Goal: Task Accomplishment & Management: Complete application form

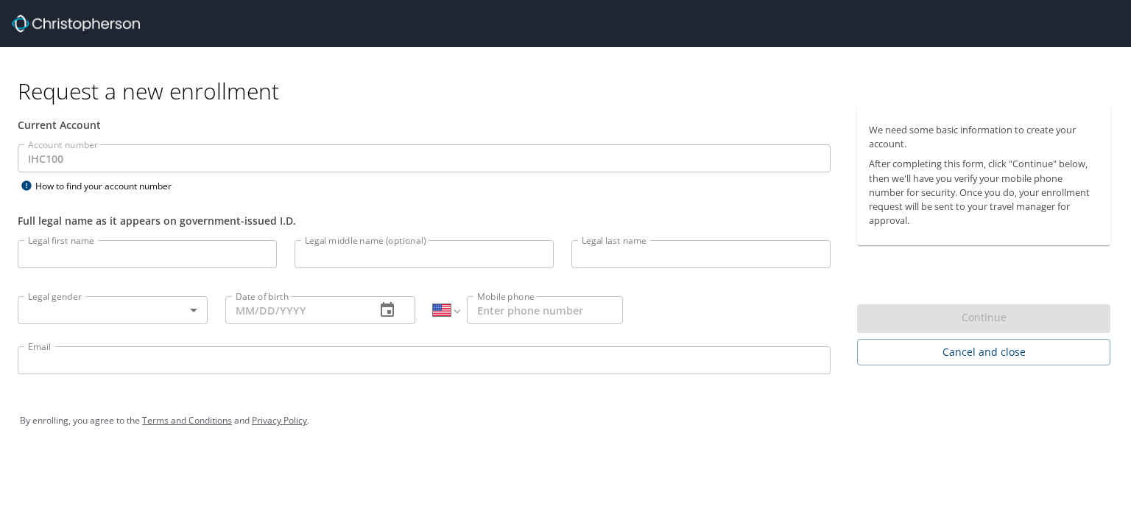
select select "US"
click at [27, 188] on icon at bounding box center [26, 185] width 10 height 10
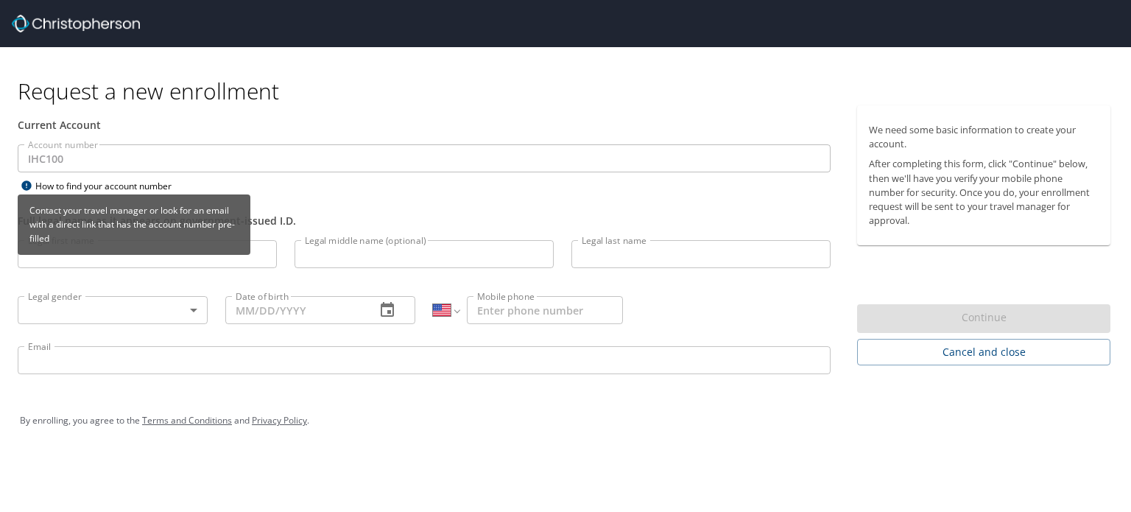
click at [46, 259] on div "Contact your travel manager or look for an email with a direct link that has th…" at bounding box center [134, 229] width 233 height 71
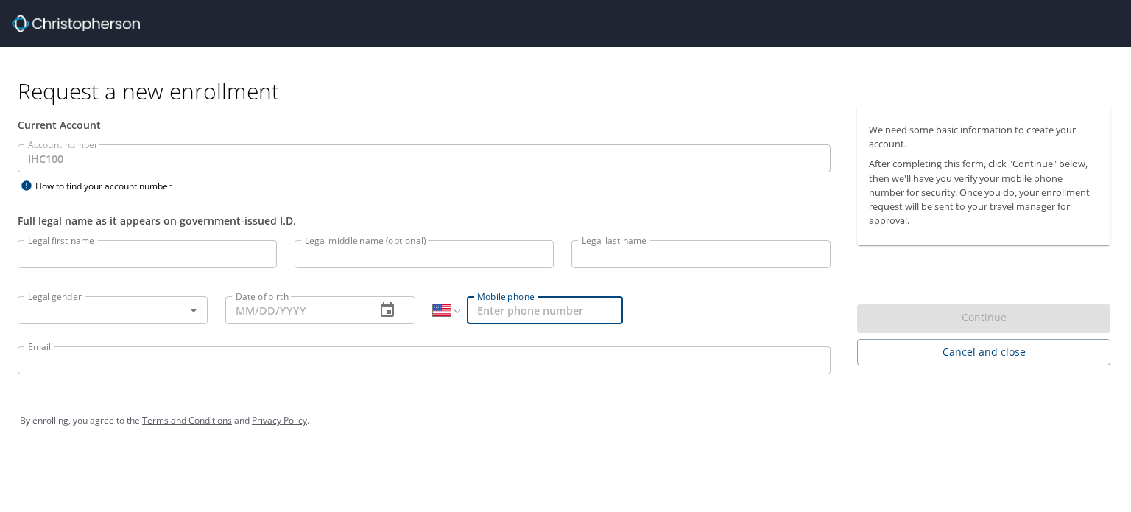
click at [513, 311] on input "Mobile phone" at bounding box center [545, 310] width 156 height 28
click at [63, 257] on input "Legal first name" at bounding box center [147, 254] width 259 height 28
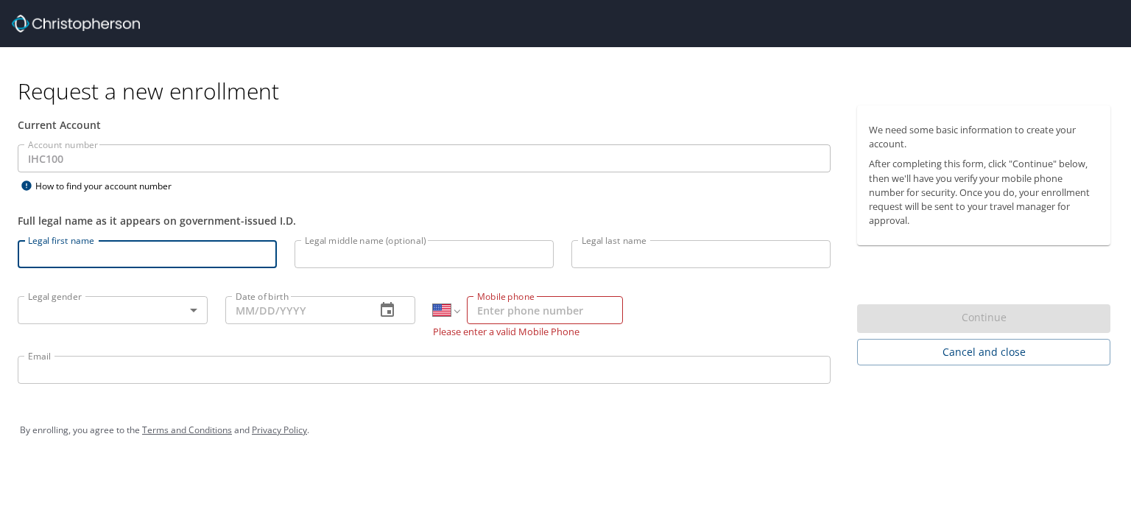
type input "Chantip"
type input "Tharanon"
type input "[PHONE_NUMBER]"
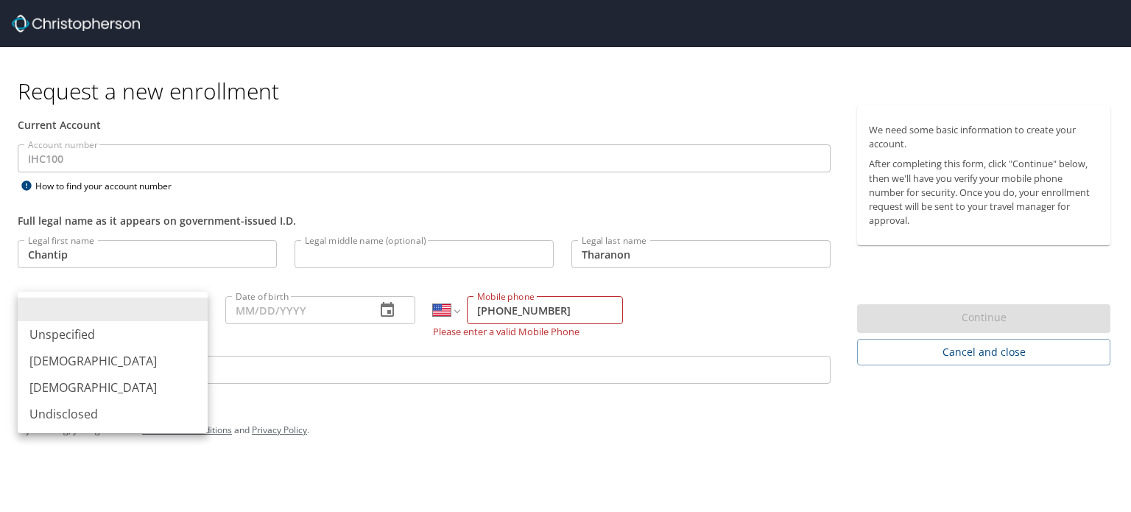
click at [132, 305] on body "Request a new enrollment Current Account Account number IHC100 Account number H…" at bounding box center [565, 256] width 1131 height 512
click at [105, 392] on li "[DEMOGRAPHIC_DATA]" at bounding box center [113, 387] width 190 height 26
type input "[DEMOGRAPHIC_DATA]"
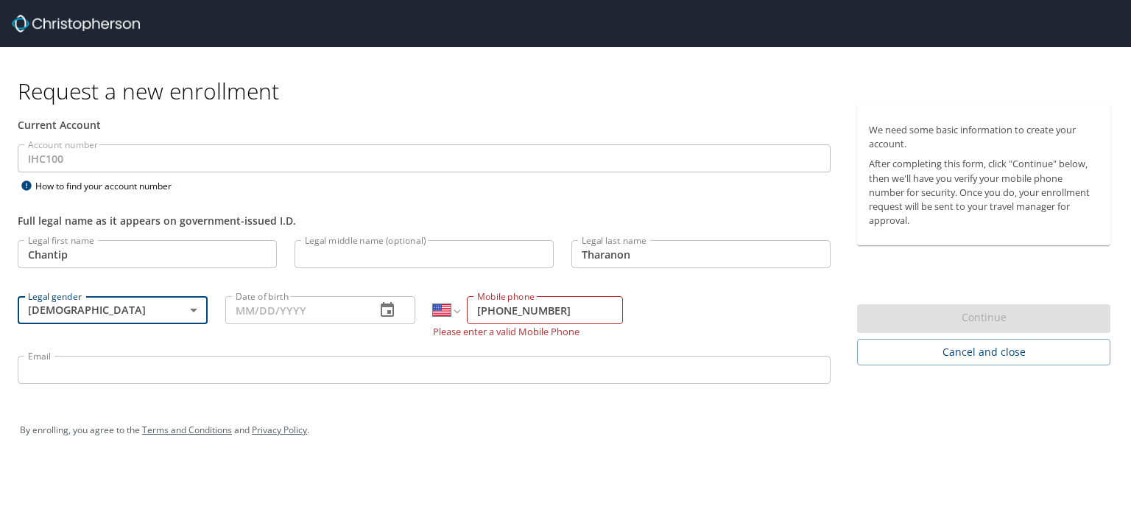
click at [262, 314] on input "Date of birth" at bounding box center [294, 310] width 138 height 28
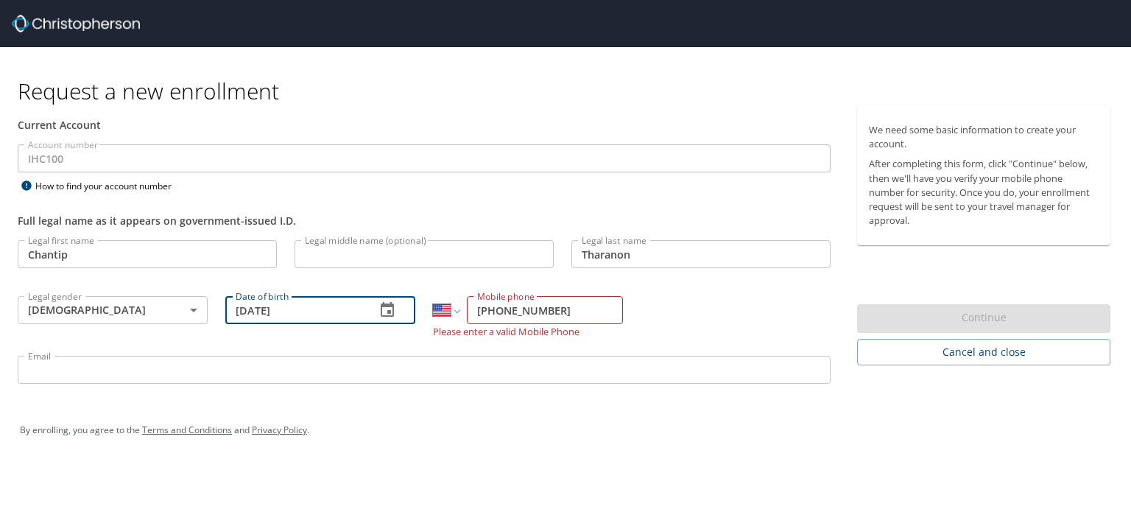
type input "[DATE]"
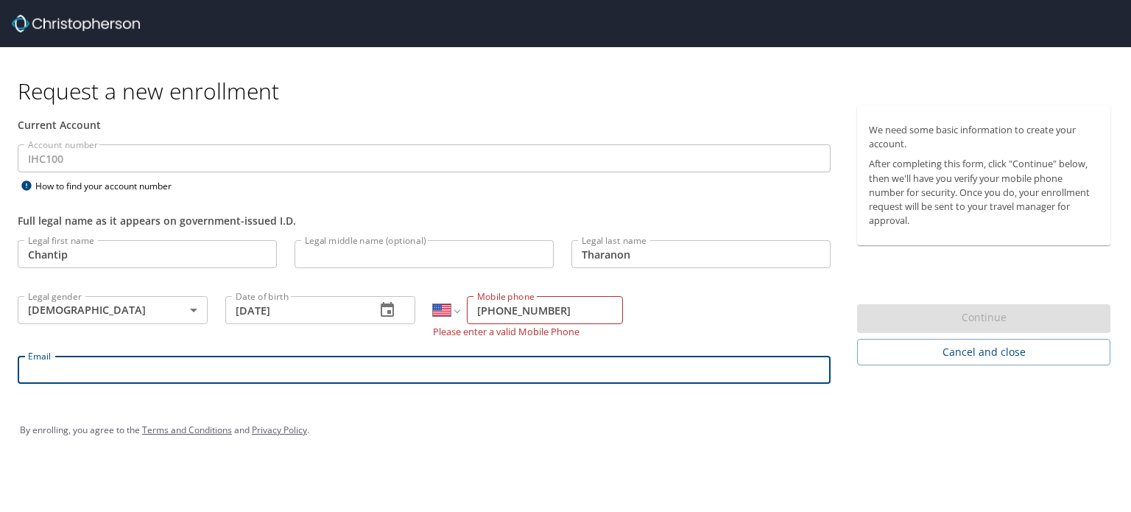
click at [450, 368] on input "Email" at bounding box center [424, 370] width 813 height 28
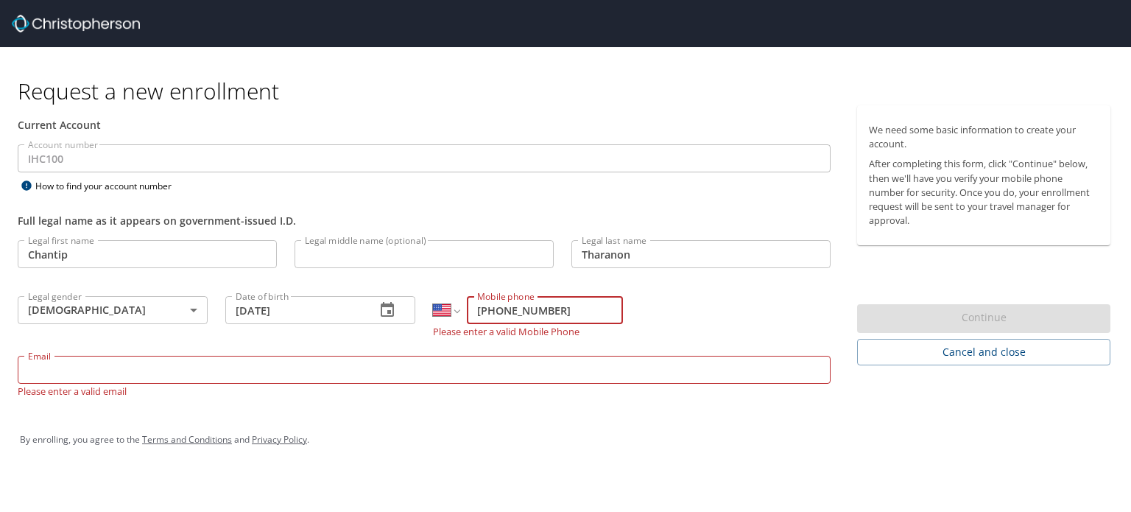
drag, startPoint x: 561, startPoint y: 308, endPoint x: 445, endPoint y: 308, distance: 116.3
click at [445, 308] on div "International [GEOGRAPHIC_DATA] [GEOGRAPHIC_DATA] [GEOGRAPHIC_DATA] [GEOGRAPHIC…" at bounding box center [528, 310] width 190 height 28
type input "[PHONE_NUMBER]"
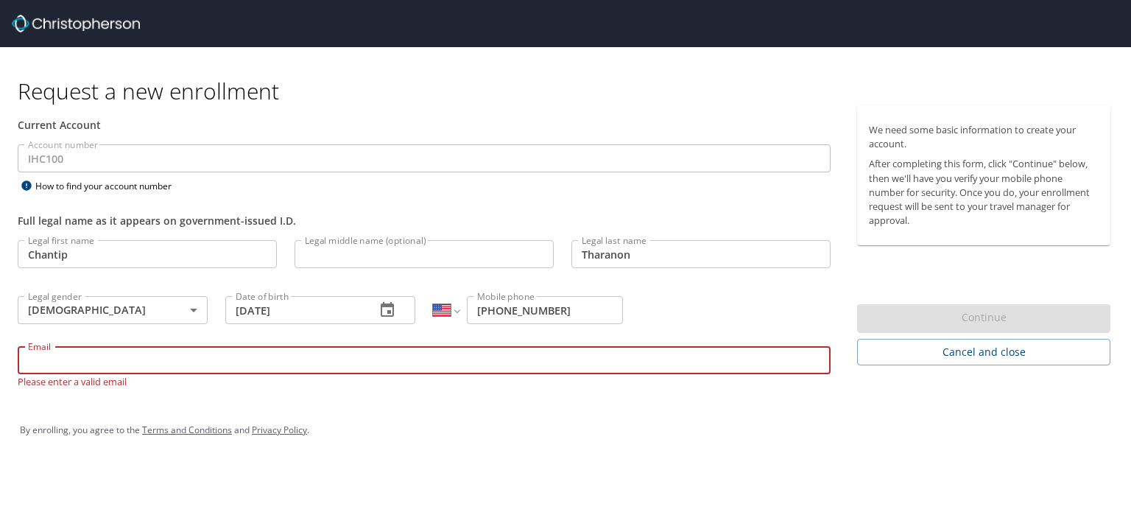
click at [506, 373] on body "Request a new enrollment Current Account Account number IHC100 Account number H…" at bounding box center [565, 256] width 1131 height 512
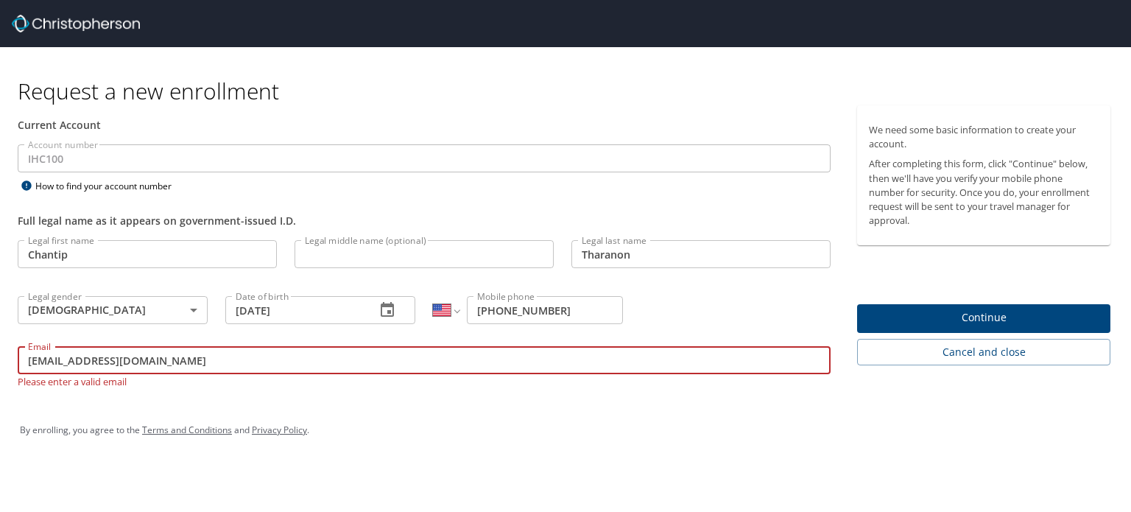
type input "[EMAIL_ADDRESS][DOMAIN_NAME]"
click at [651, 435] on div "By enrolling, you agree to the Terms and Conditions and Privacy Policy ." at bounding box center [565, 429] width 1091 height 37
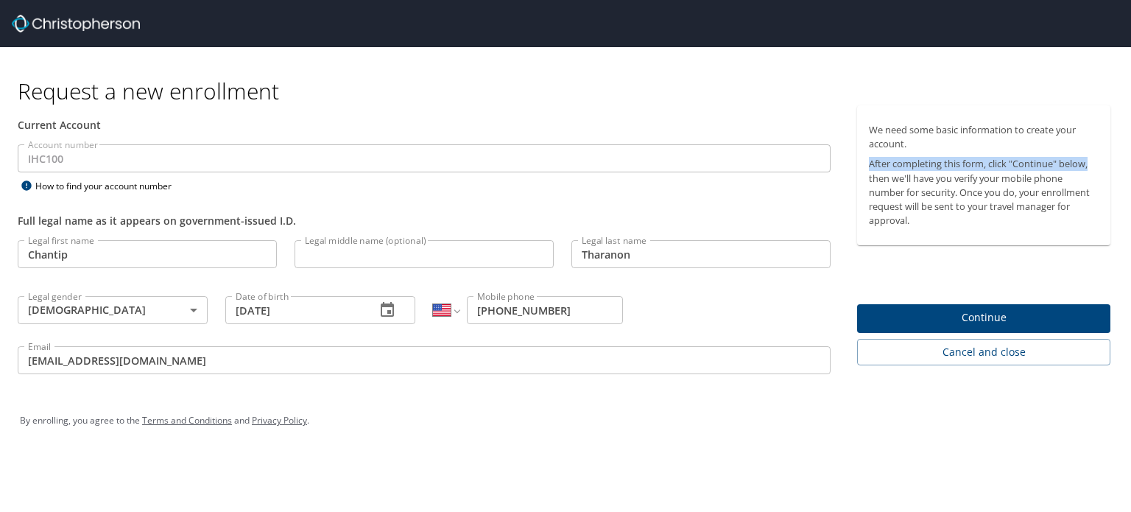
drag, startPoint x: 871, startPoint y: 163, endPoint x: 1099, endPoint y: 170, distance: 228.3
click at [1099, 170] on div "We need some basic information to create your account. After completing this fo…" at bounding box center [983, 175] width 253 height 140
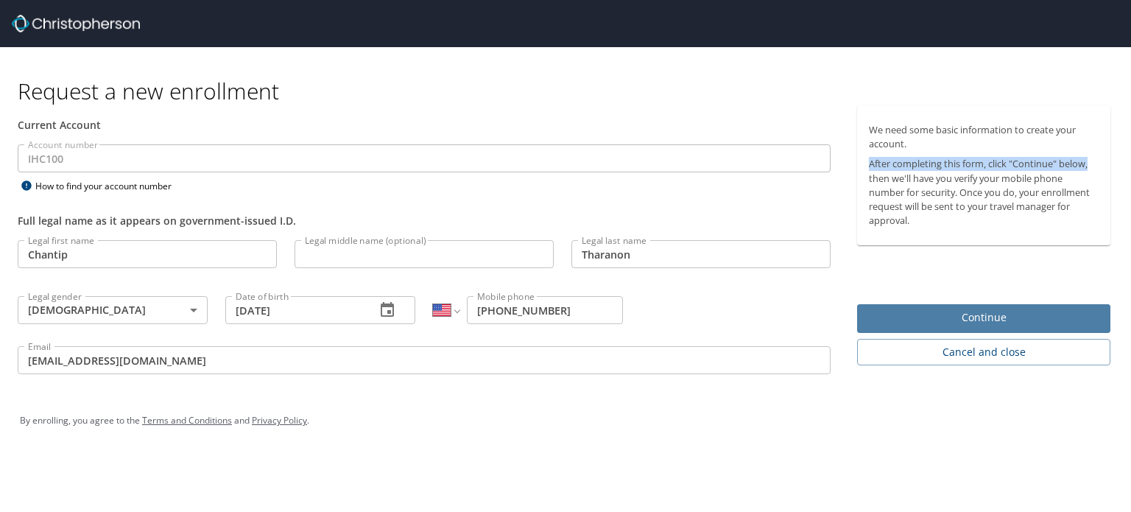
click at [1001, 307] on button "Continue" at bounding box center [983, 318] width 253 height 29
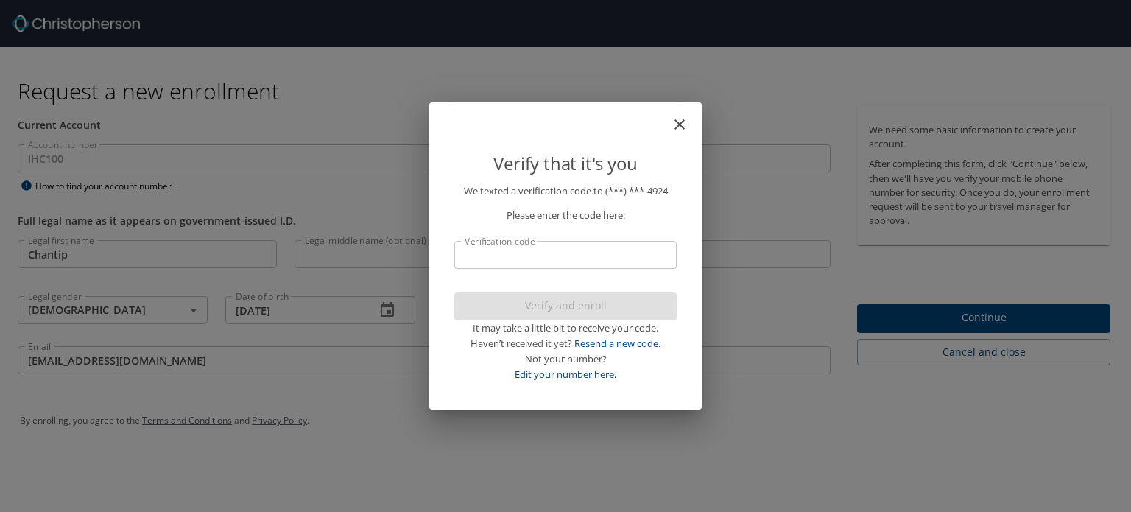
click at [564, 258] on input "Verification code" at bounding box center [565, 255] width 222 height 28
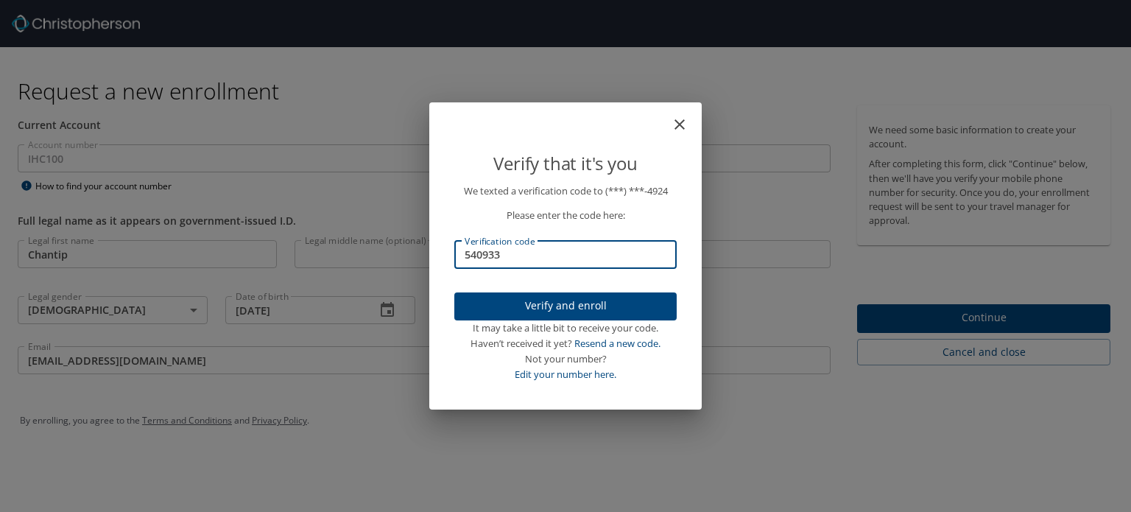
type input "540933"
click at [623, 303] on span "Verify and enroll" at bounding box center [565, 306] width 199 height 18
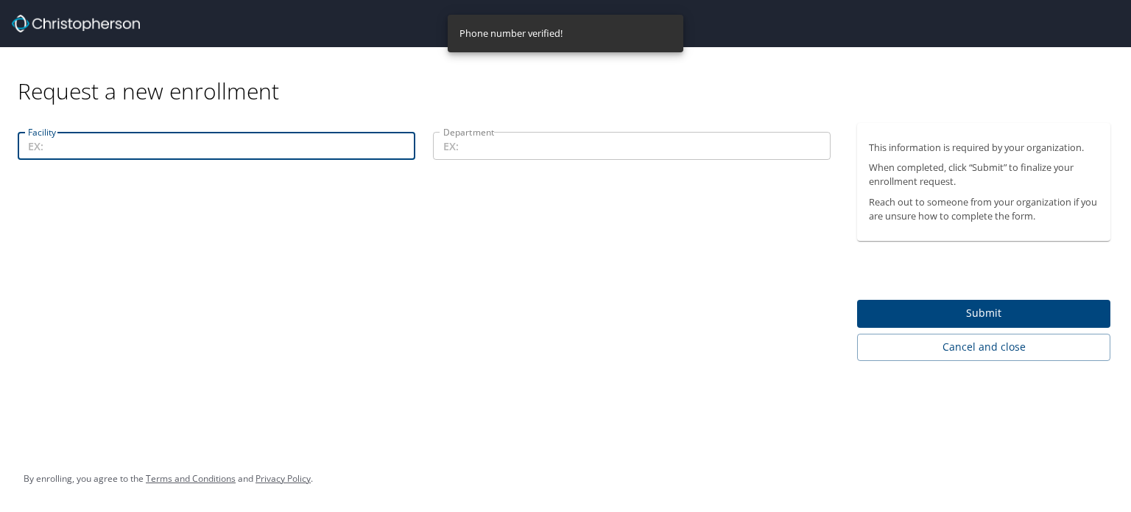
click at [88, 150] on input "Facility" at bounding box center [216, 146] width 397 height 28
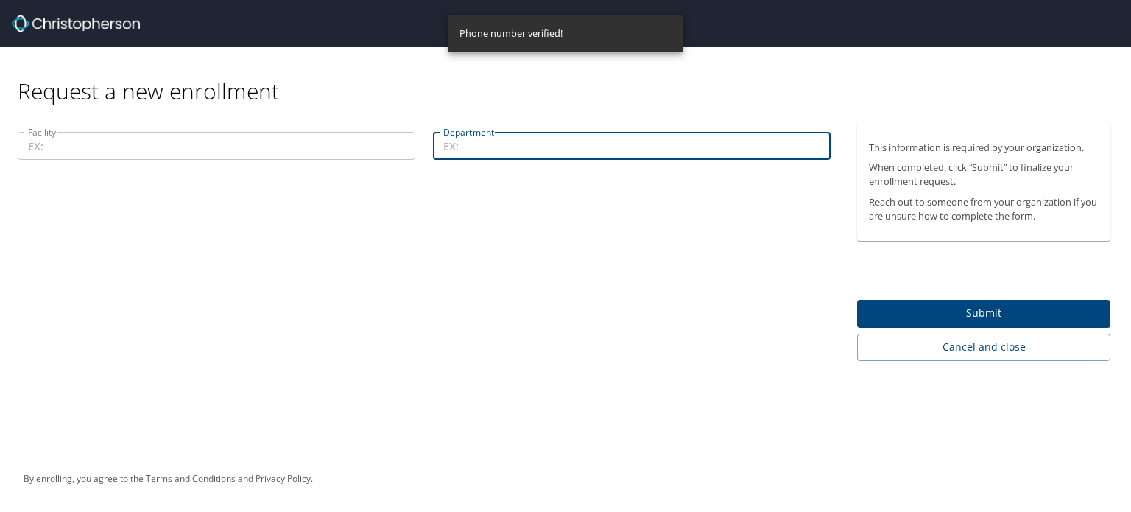
click at [459, 143] on input "Department" at bounding box center [631, 146] width 397 height 28
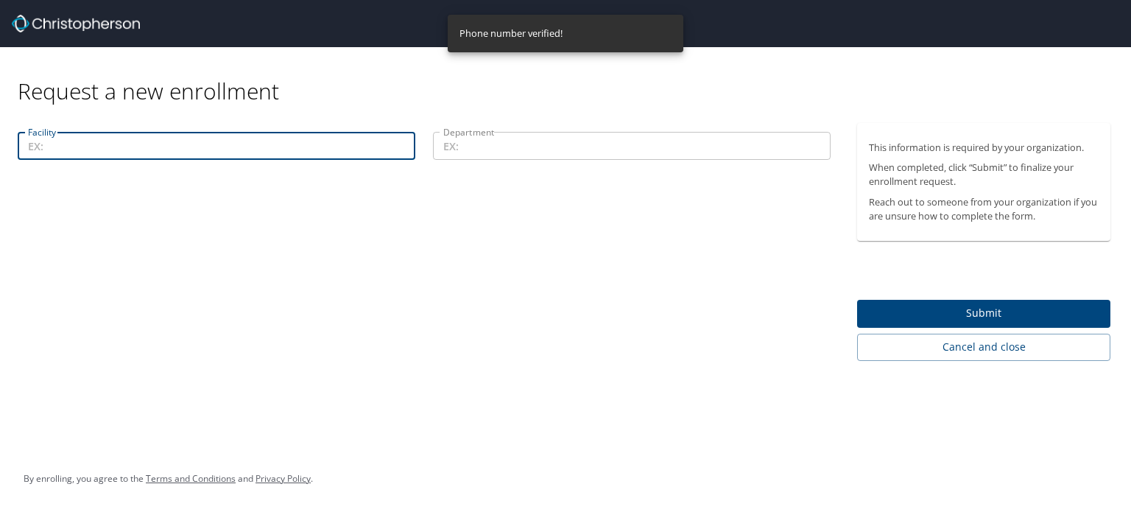
click at [262, 150] on input "Facility" at bounding box center [216, 146] width 397 height 28
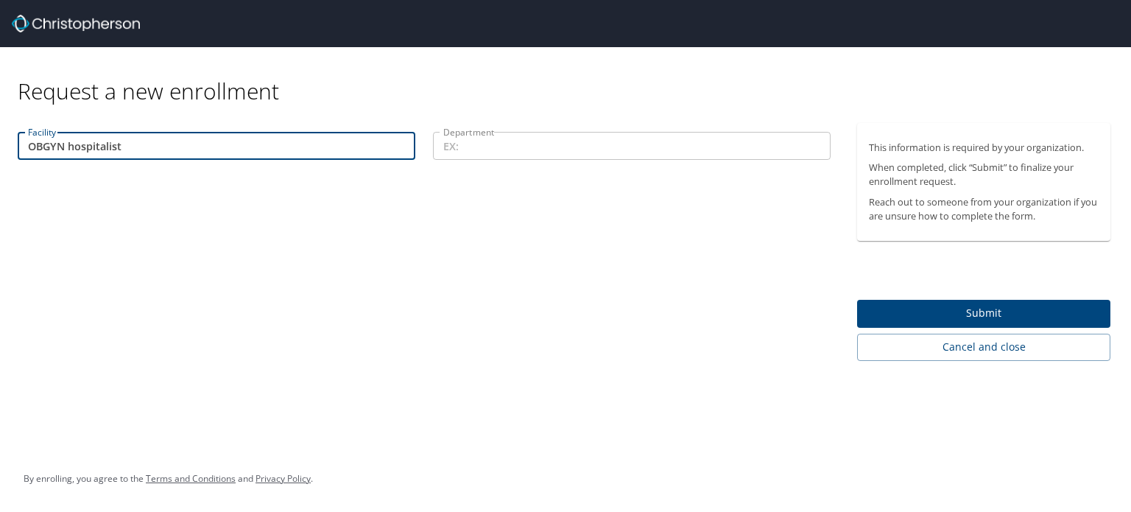
type input "OBGYN hospitalist"
click at [557, 146] on input "Department" at bounding box center [631, 146] width 397 height 28
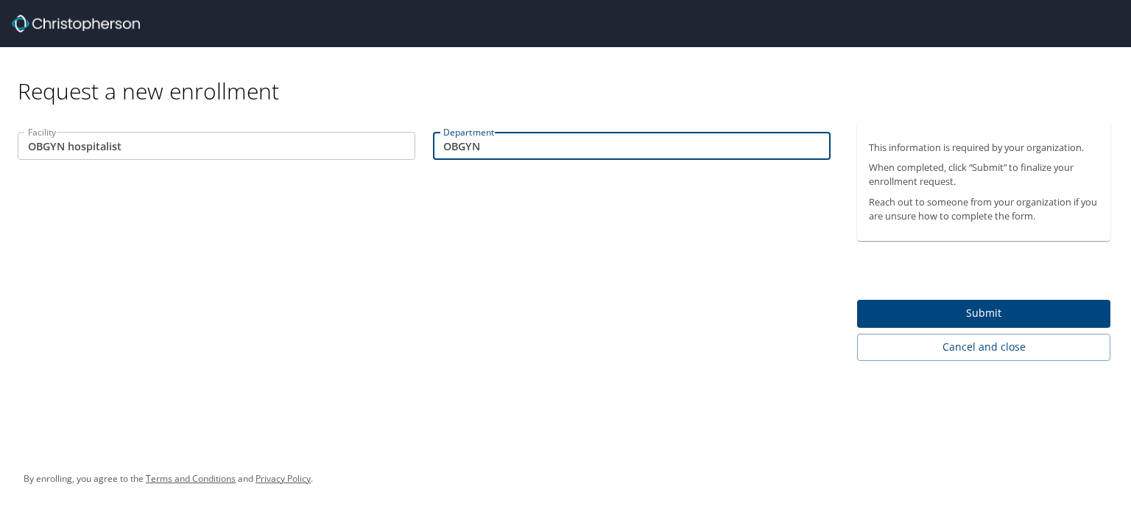
type input "OBGYN"
click at [571, 261] on div "Facility OBGYN hospitalist Facility Department OBGYN Department" at bounding box center [424, 242] width 848 height 238
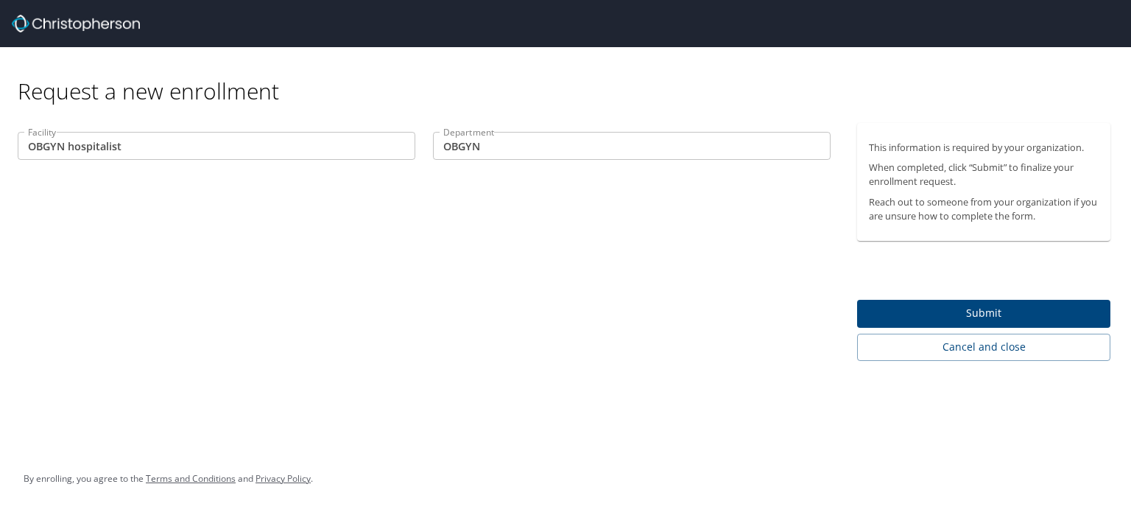
click at [992, 311] on span "Submit" at bounding box center [984, 313] width 230 height 18
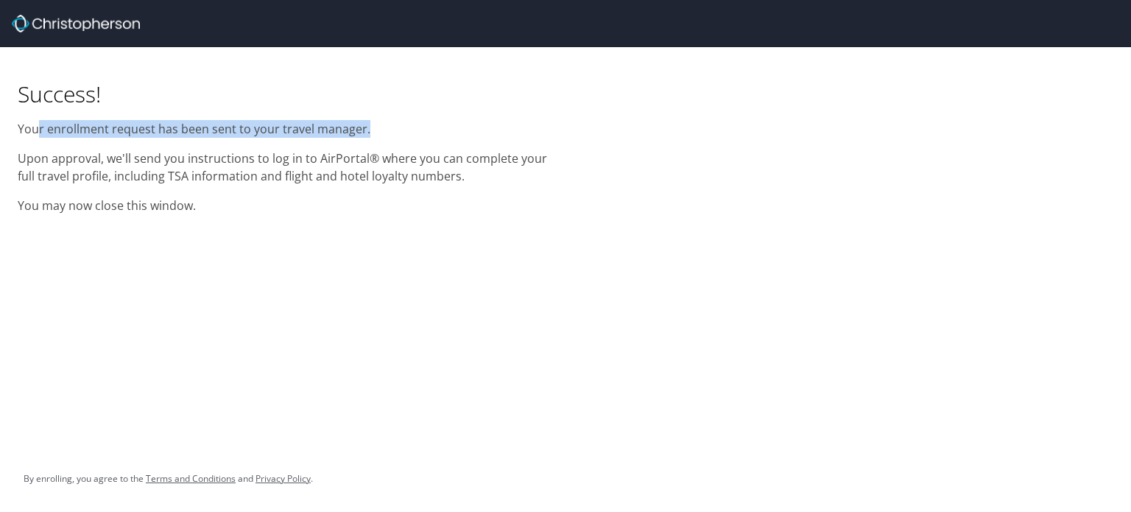
drag, startPoint x: 372, startPoint y: 129, endPoint x: 37, endPoint y: 138, distance: 335.0
click at [38, 128] on p "Your enrollment request has been sent to your travel manager." at bounding box center [283, 129] width 530 height 18
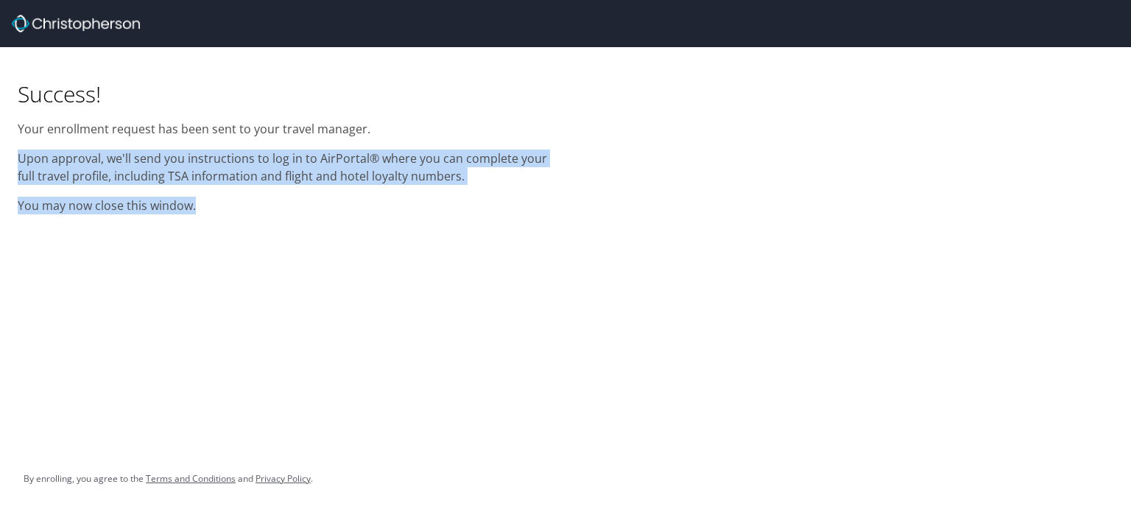
drag, startPoint x: 21, startPoint y: 160, endPoint x: 286, endPoint y: 205, distance: 268.8
click at [286, 205] on div "Success! Your enrollment request has been sent to your travel manager. Upon app…" at bounding box center [283, 135] width 548 height 176
click at [286, 205] on p "You may now close this window." at bounding box center [283, 206] width 530 height 18
